Goal: Complete application form

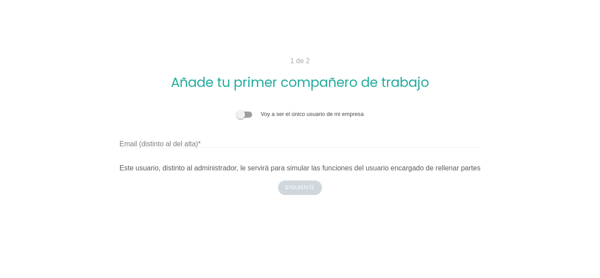
click at [252, 116] on span at bounding box center [244, 115] width 16 height 6
click at [236, 110] on input "checkbox" at bounding box center [236, 110] width 0 height 0
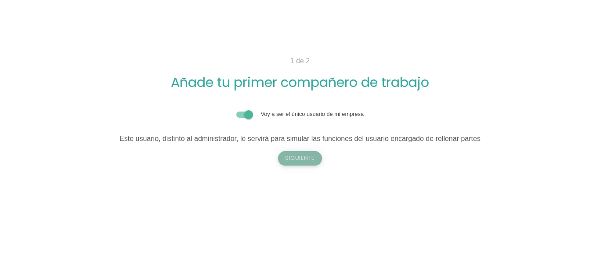
click at [308, 161] on button "Siguiente" at bounding box center [300, 158] width 44 height 14
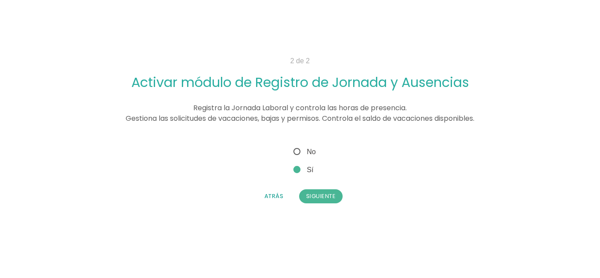
click at [296, 154] on span "No" at bounding box center [304, 151] width 24 height 11
click at [296, 152] on input "No" at bounding box center [295, 149] width 6 height 6
radio input "true"
click at [320, 192] on button "Siguiente" at bounding box center [321, 196] width 44 height 14
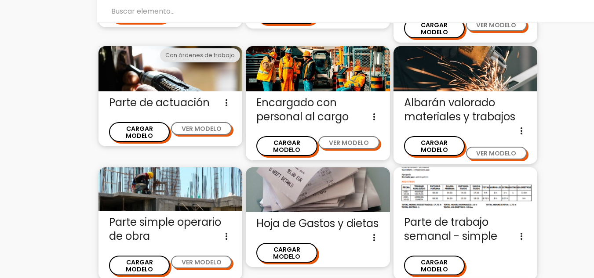
scroll to position [142, 0]
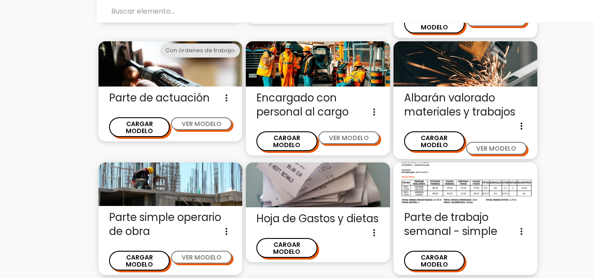
drag, startPoint x: 591, startPoint y: 93, endPoint x: 594, endPoint y: 105, distance: 12.7
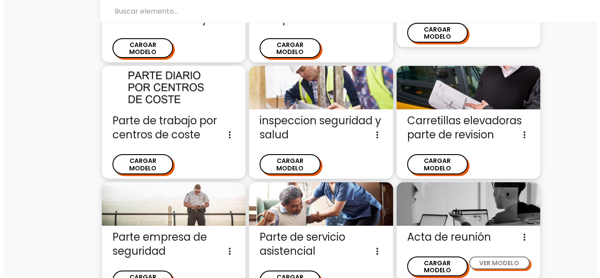
scroll to position [1092, 0]
